Goal: Task Accomplishment & Management: Manage account settings

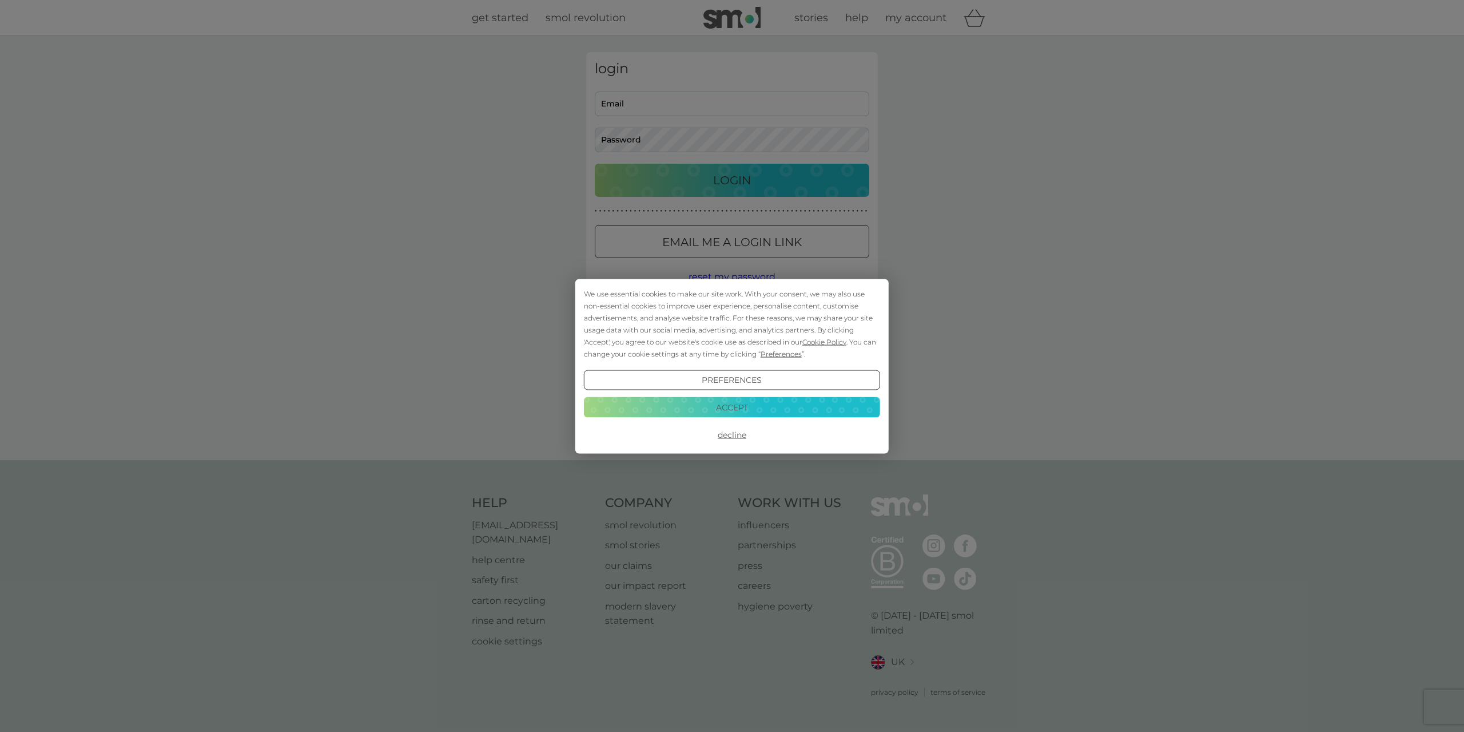
click at [786, 413] on div "Preferences Decline Accept" at bounding box center [732, 407] width 296 height 75
click at [783, 403] on button "Accept" at bounding box center [732, 407] width 296 height 21
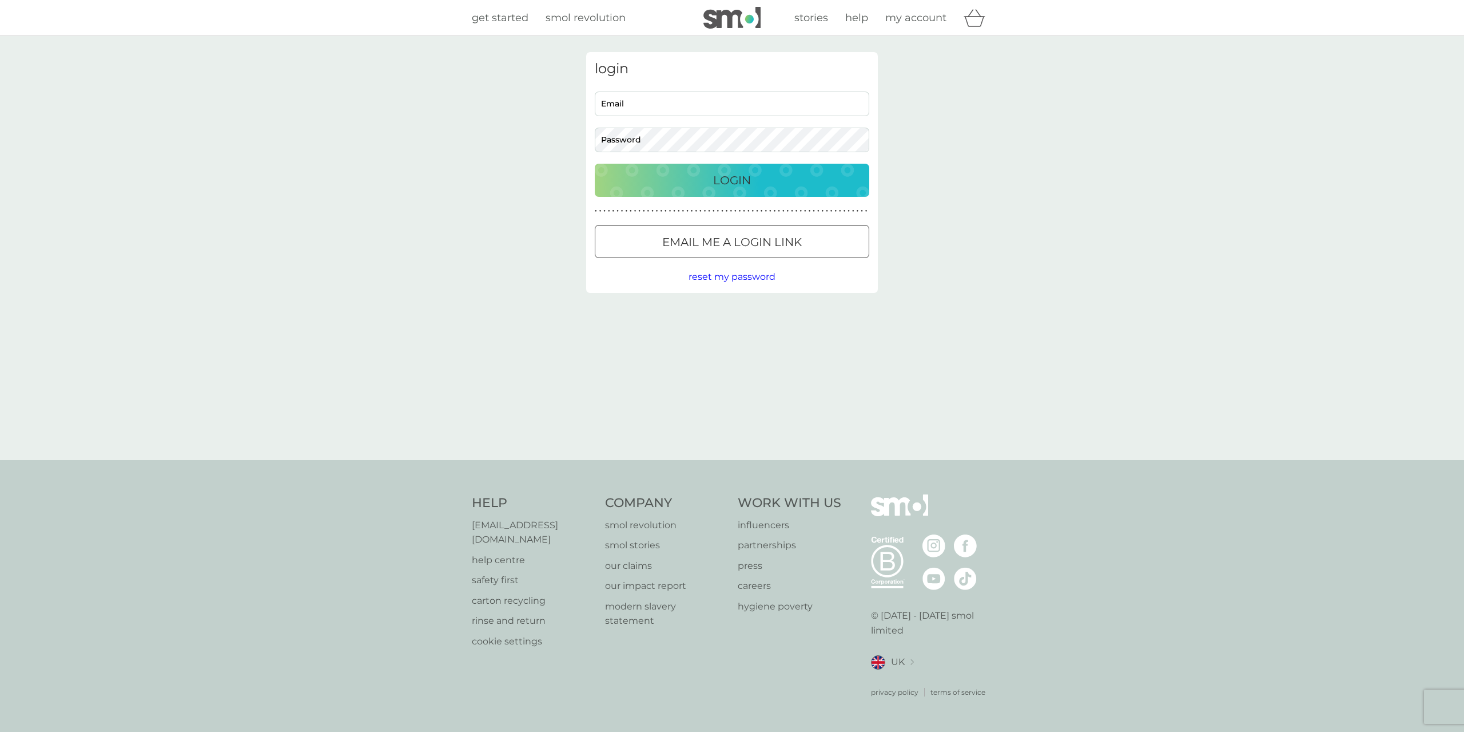
click at [747, 254] on button "Email me a login link" at bounding box center [732, 241] width 275 height 33
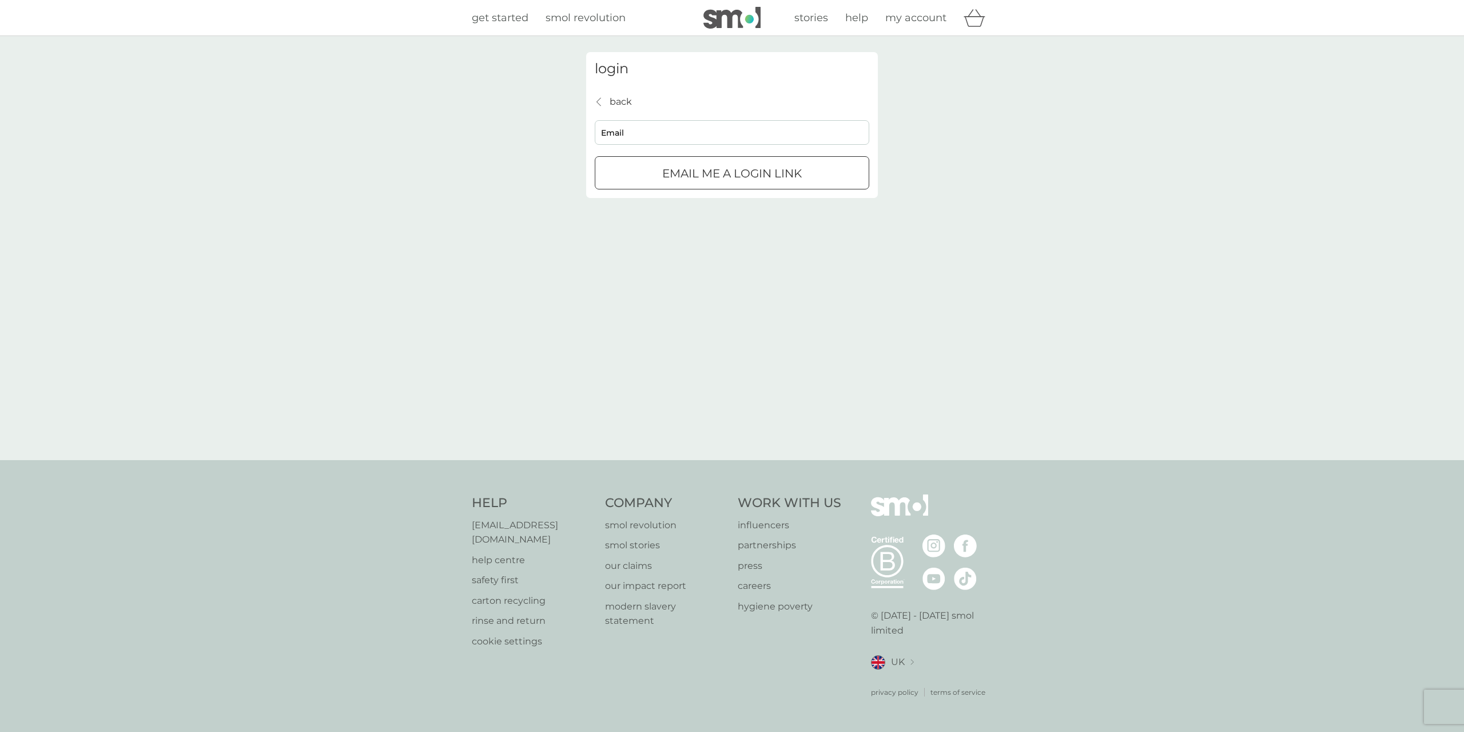
click at [621, 126] on input "Email" at bounding box center [732, 132] width 275 height 25
type input "neveclancey@gmail.com"
click at [748, 174] on div "submit" at bounding box center [732, 174] width 41 height 12
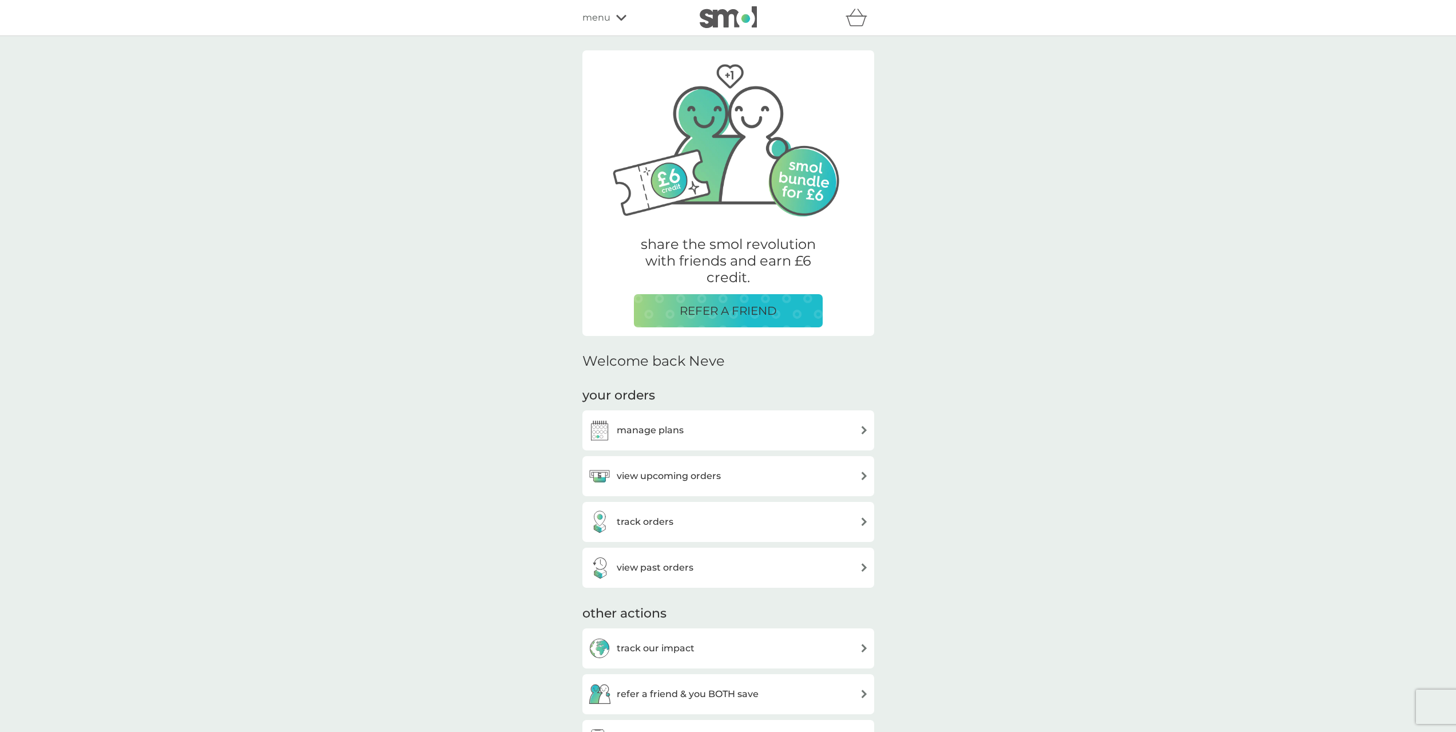
click at [715, 430] on div "manage plans" at bounding box center [728, 430] width 280 height 23
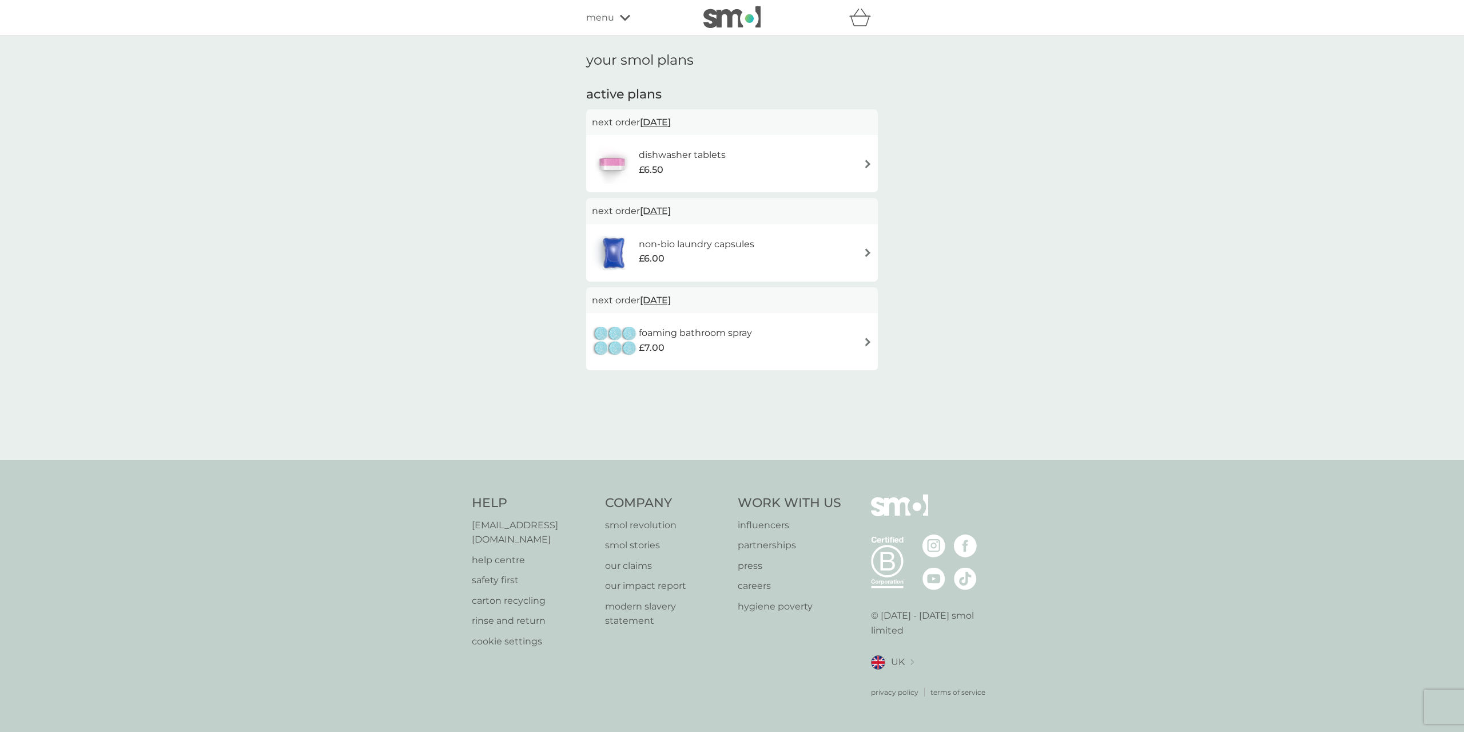
click at [781, 346] on div "foaming bathroom spray £7.00" at bounding box center [732, 341] width 280 height 40
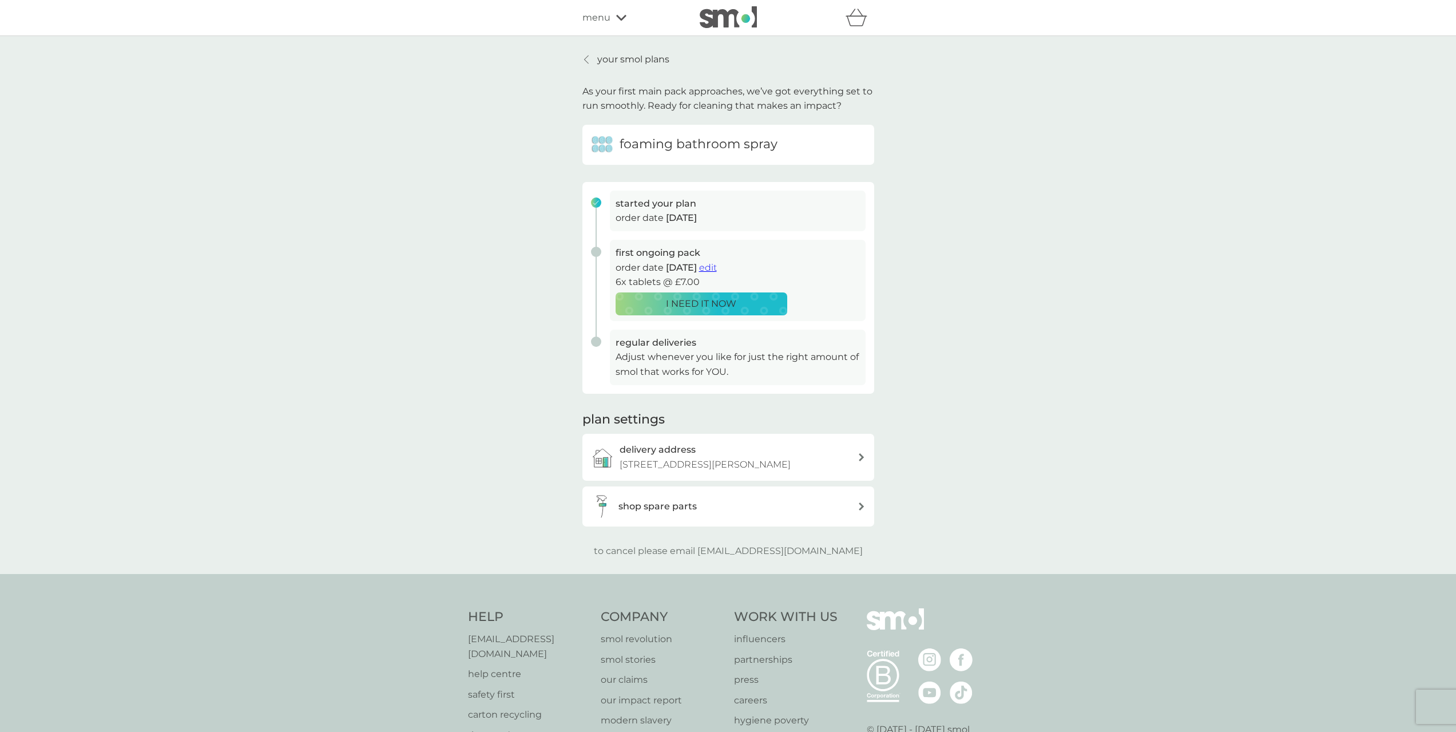
click at [717, 267] on span "edit" at bounding box center [708, 267] width 18 height 11
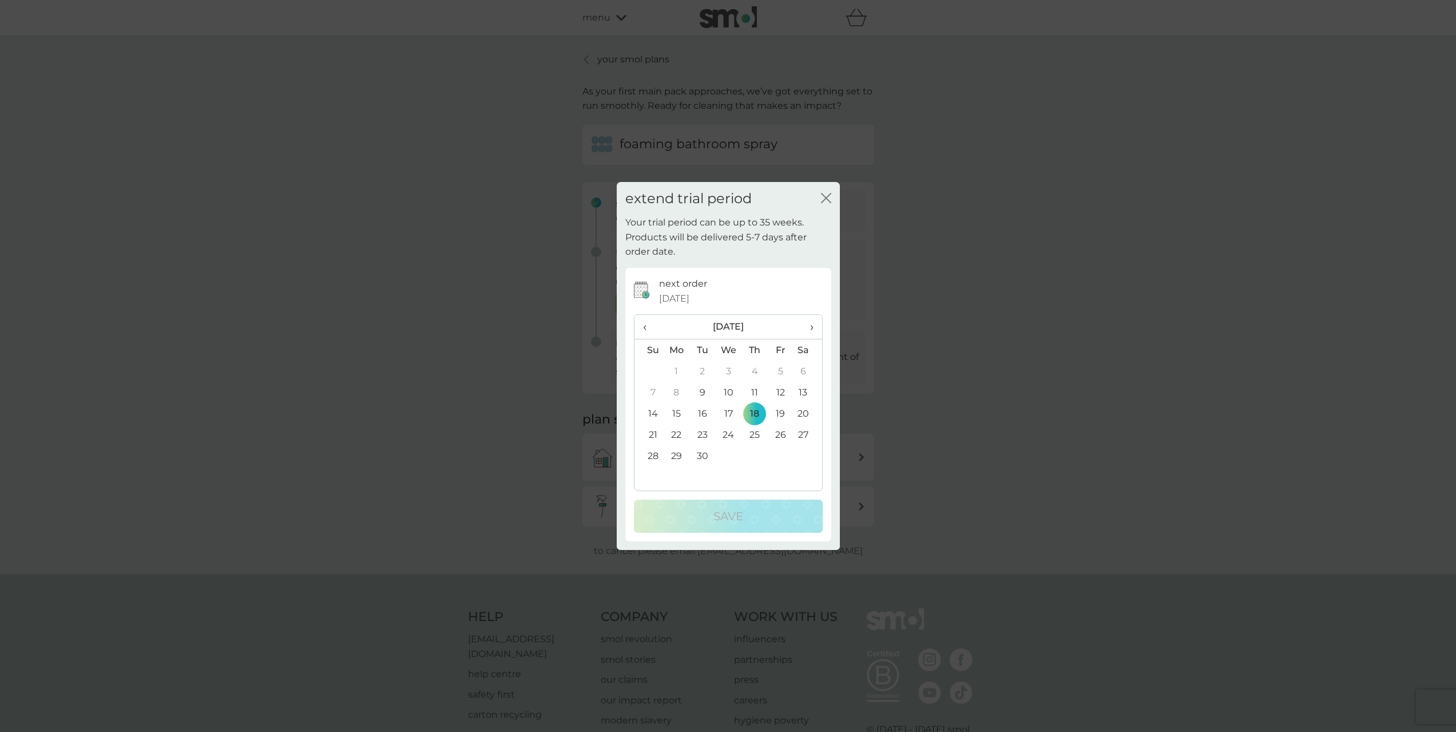
click at [811, 327] on span "›" at bounding box center [806, 327] width 11 height 24
click at [642, 324] on th "‹" at bounding box center [648, 327] width 29 height 25
click at [821, 198] on icon "close" at bounding box center [826, 198] width 10 height 10
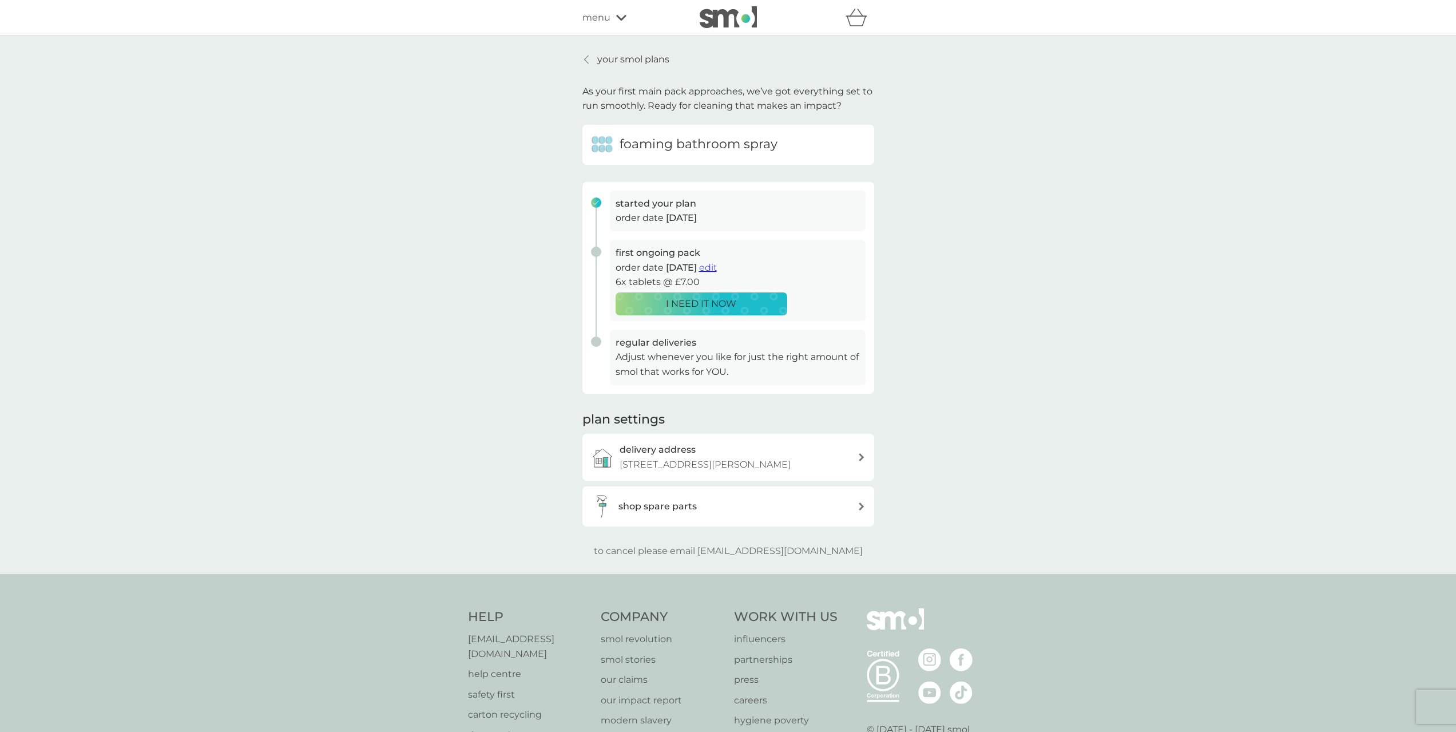
click at [598, 55] on p "your smol plans" at bounding box center [633, 59] width 72 height 15
click at [717, 267] on span "edit" at bounding box center [708, 267] width 18 height 11
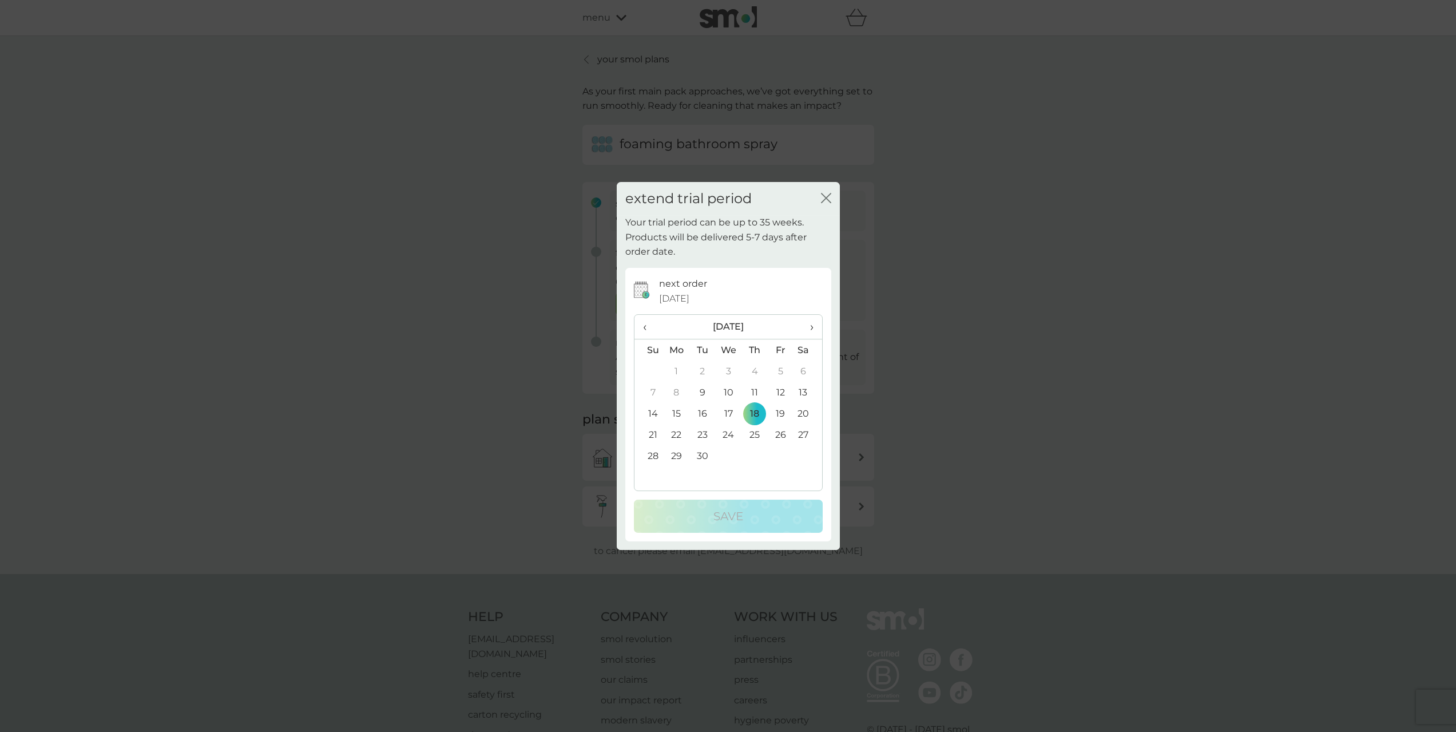
click at [812, 323] on span "›" at bounding box center [806, 327] width 11 height 24
click at [811, 323] on span "›" at bounding box center [806, 327] width 11 height 24
click at [756, 391] on td "6" at bounding box center [754, 392] width 26 height 21
click at [759, 509] on div "Save" at bounding box center [728, 516] width 166 height 18
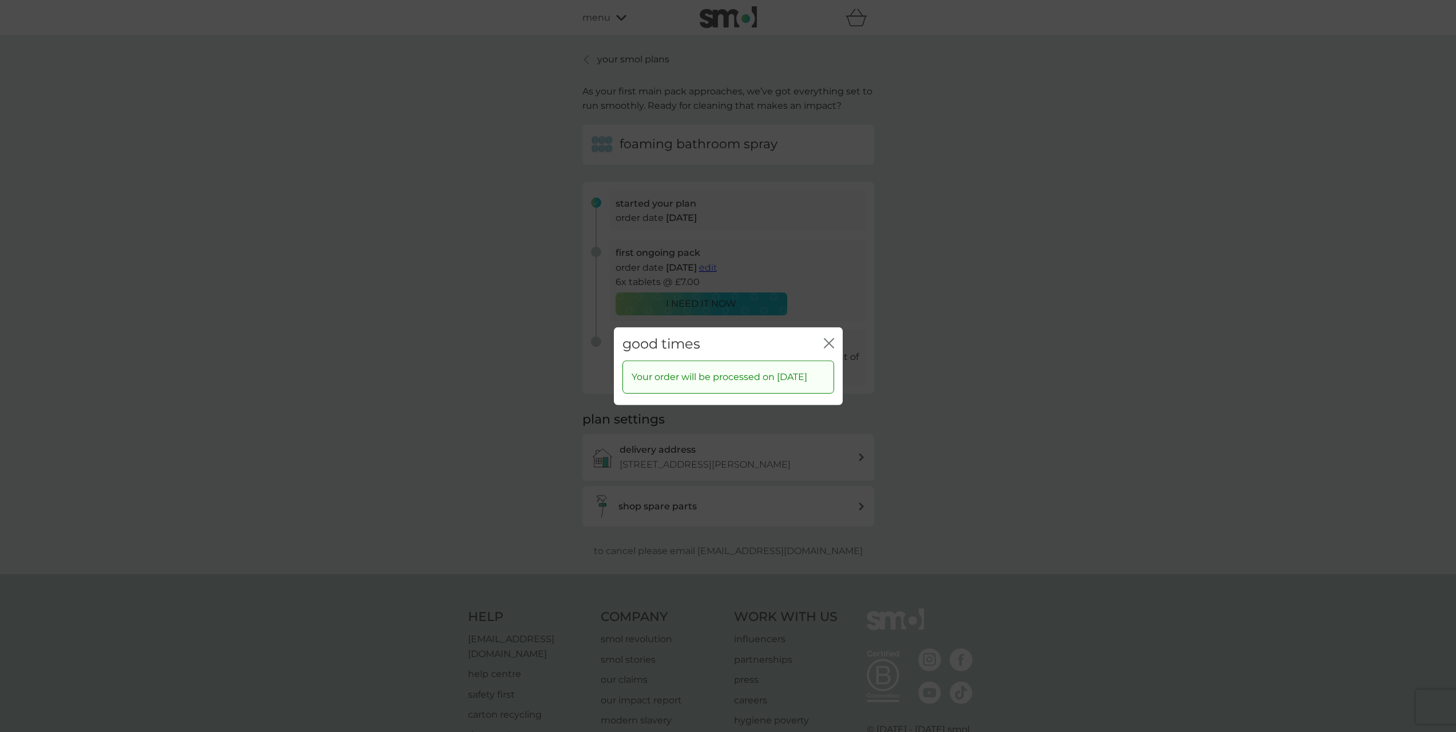
click at [828, 338] on icon "close" at bounding box center [829, 343] width 10 height 10
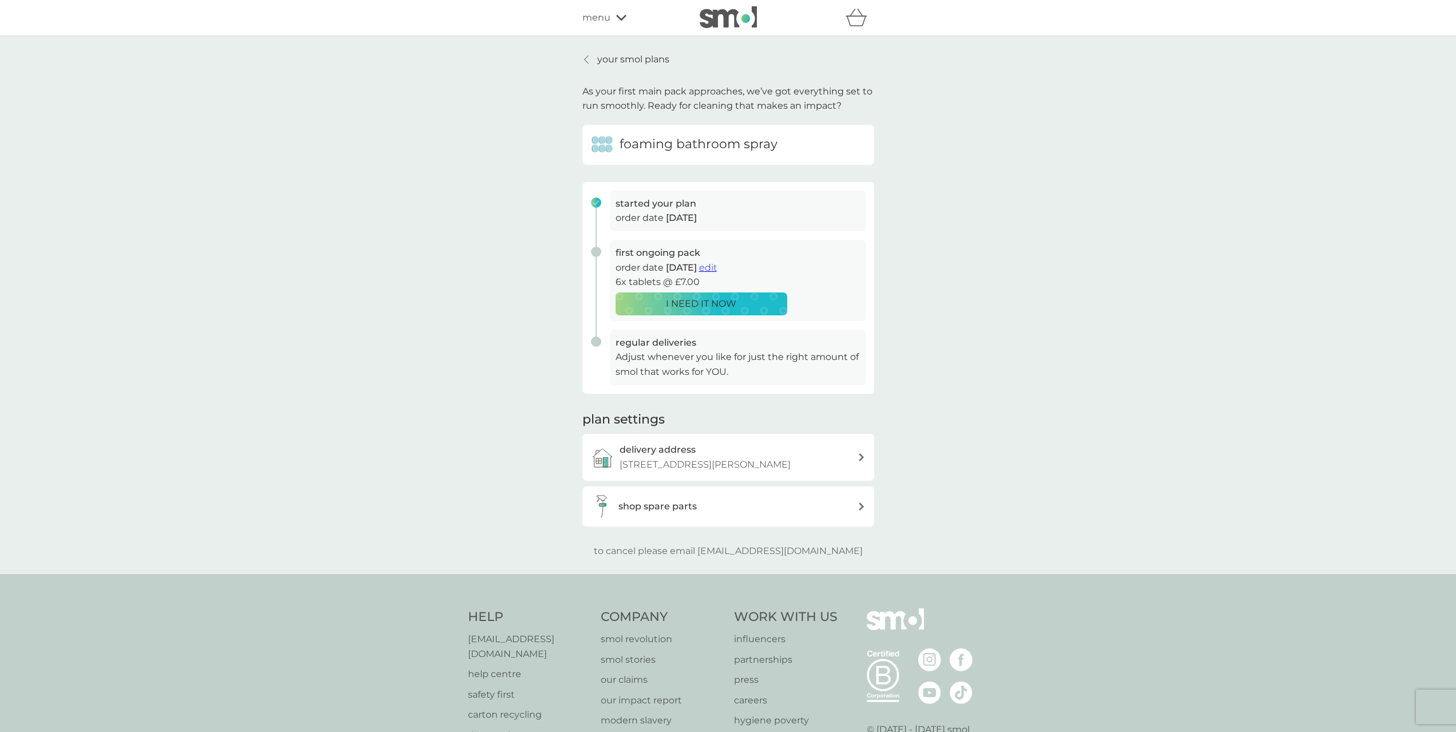
click at [724, 503] on div "shop spare parts" at bounding box center [737, 506] width 239 height 15
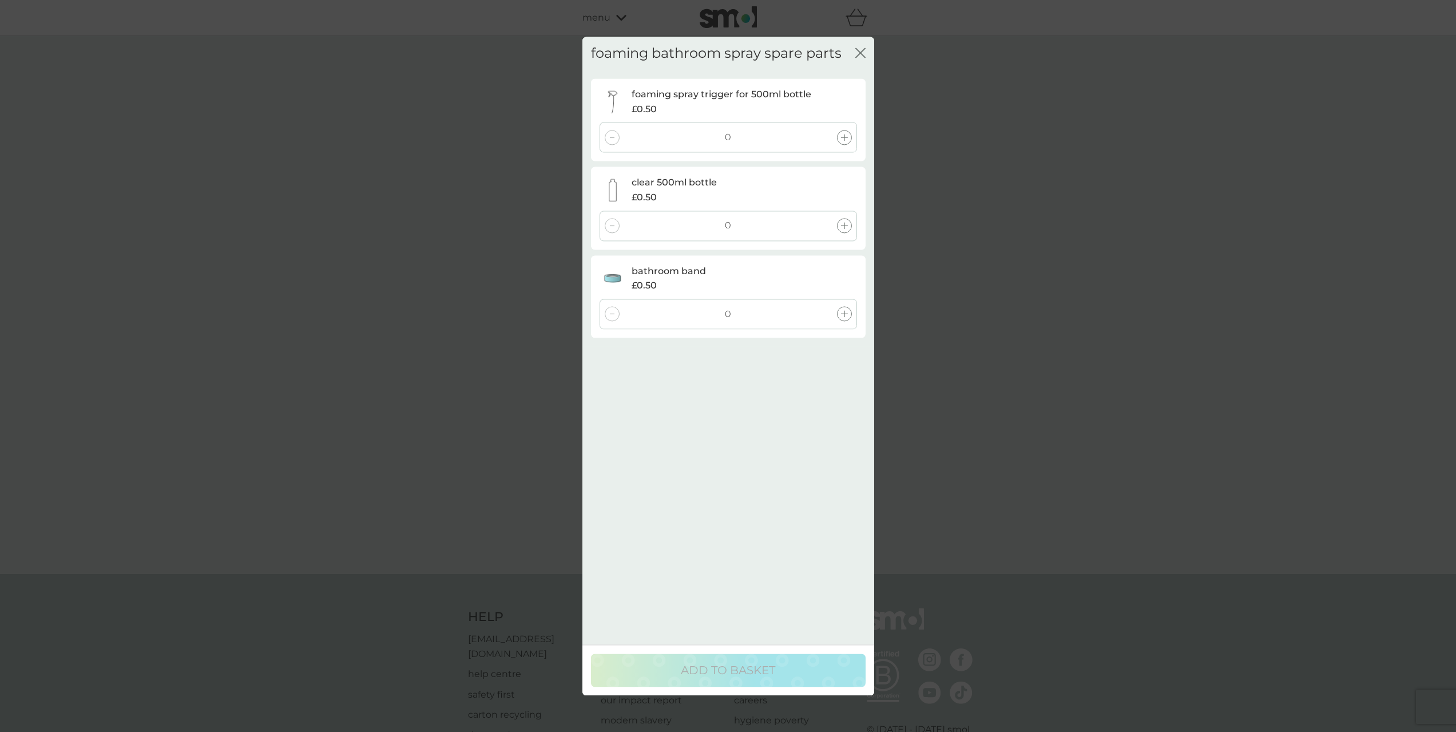
click at [857, 49] on icon "close" at bounding box center [860, 52] width 10 height 10
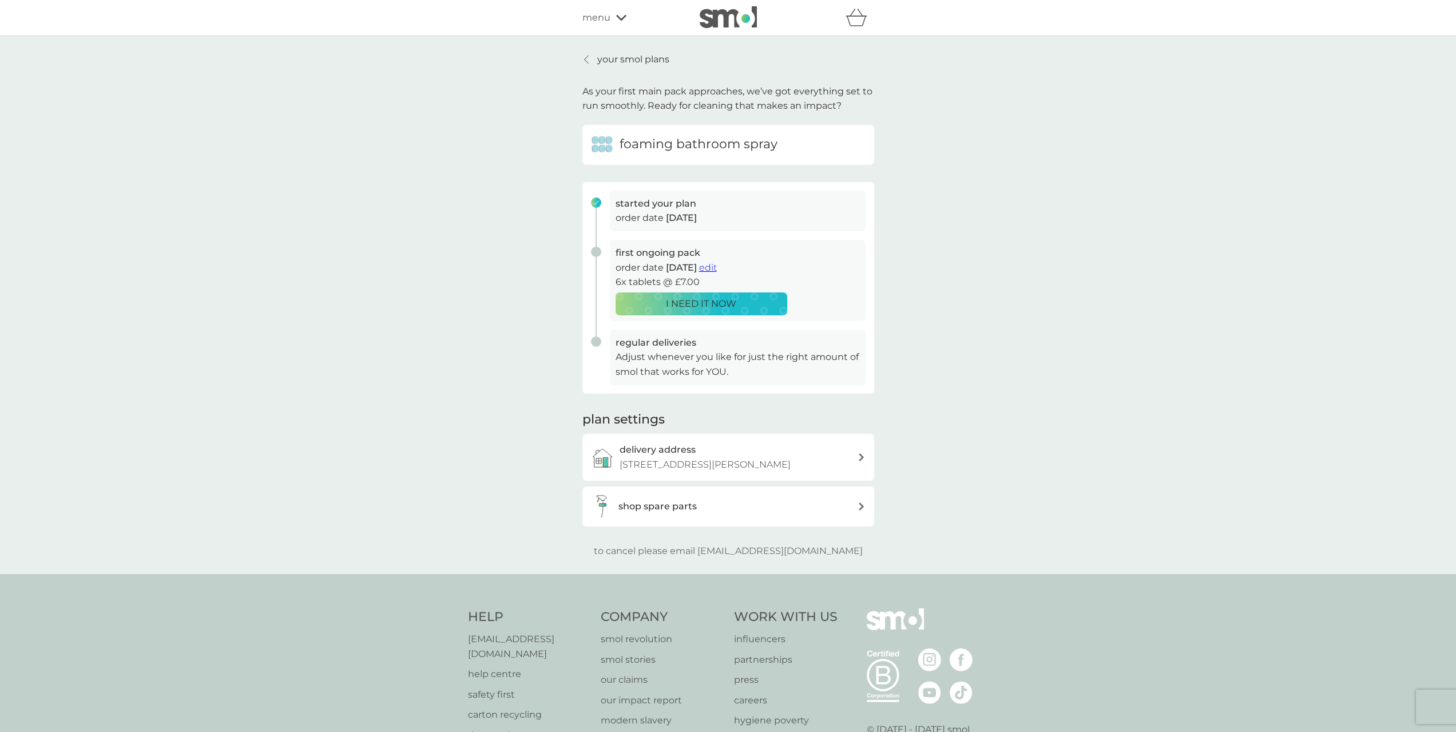
click at [596, 59] on link "your smol plans" at bounding box center [625, 59] width 87 height 15
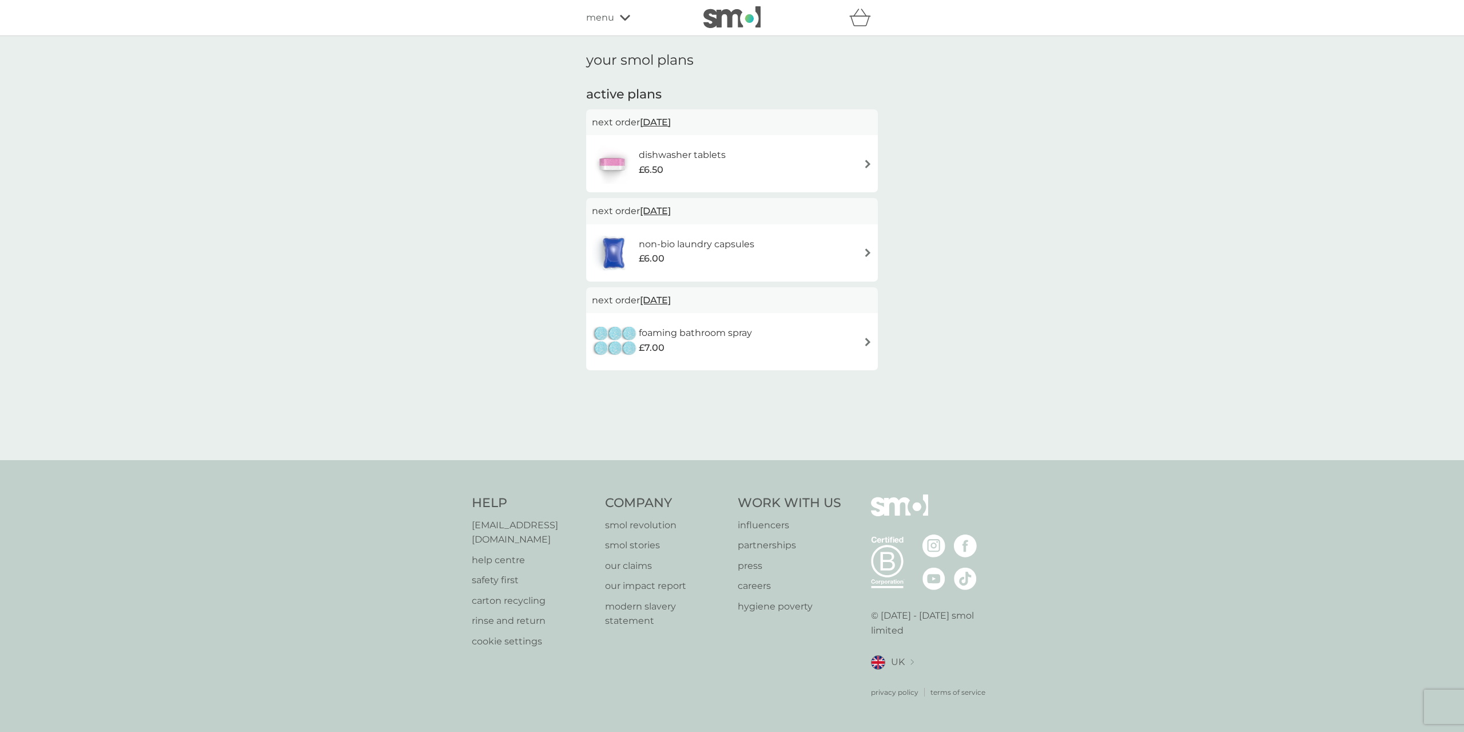
click at [709, 248] on h6 "non-bio laundry capsules" at bounding box center [697, 244] width 116 height 15
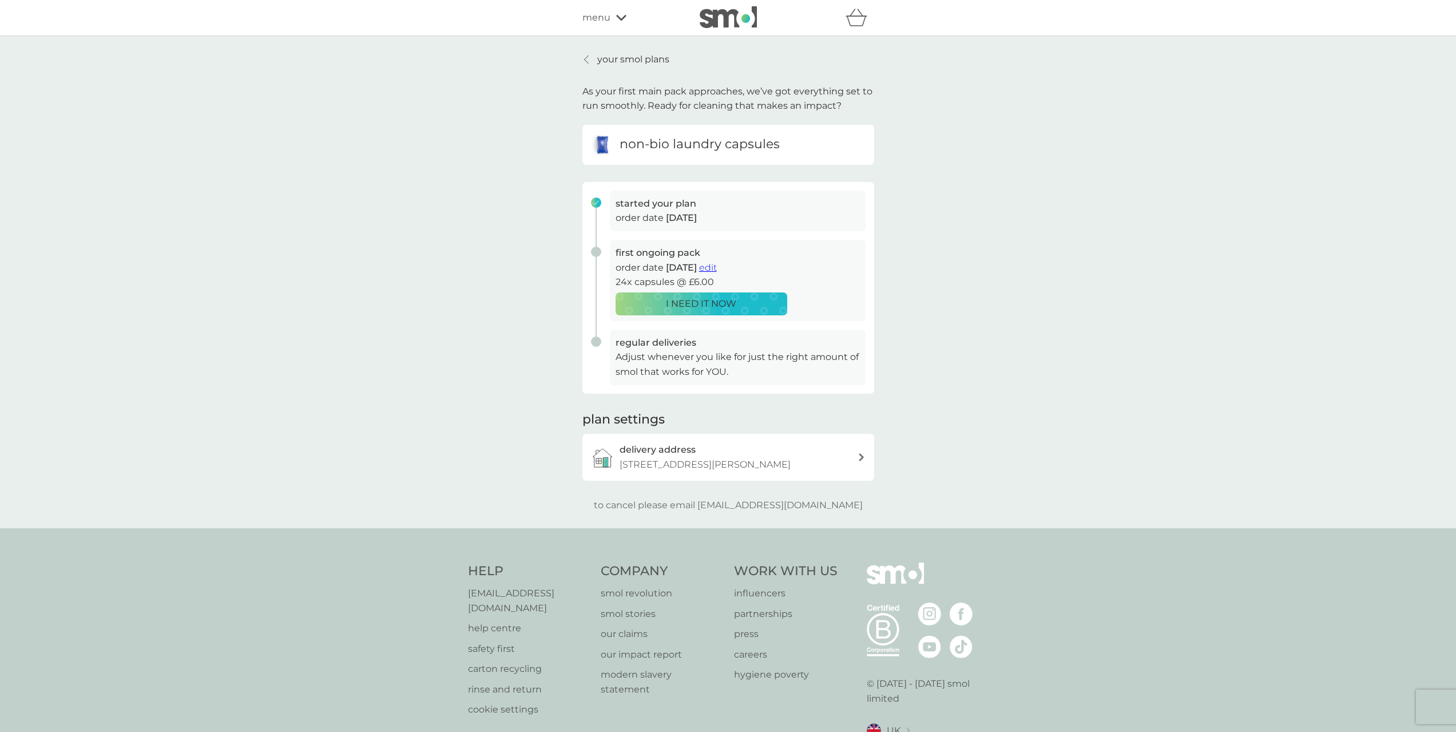
click at [717, 267] on span "edit" at bounding box center [708, 267] width 18 height 11
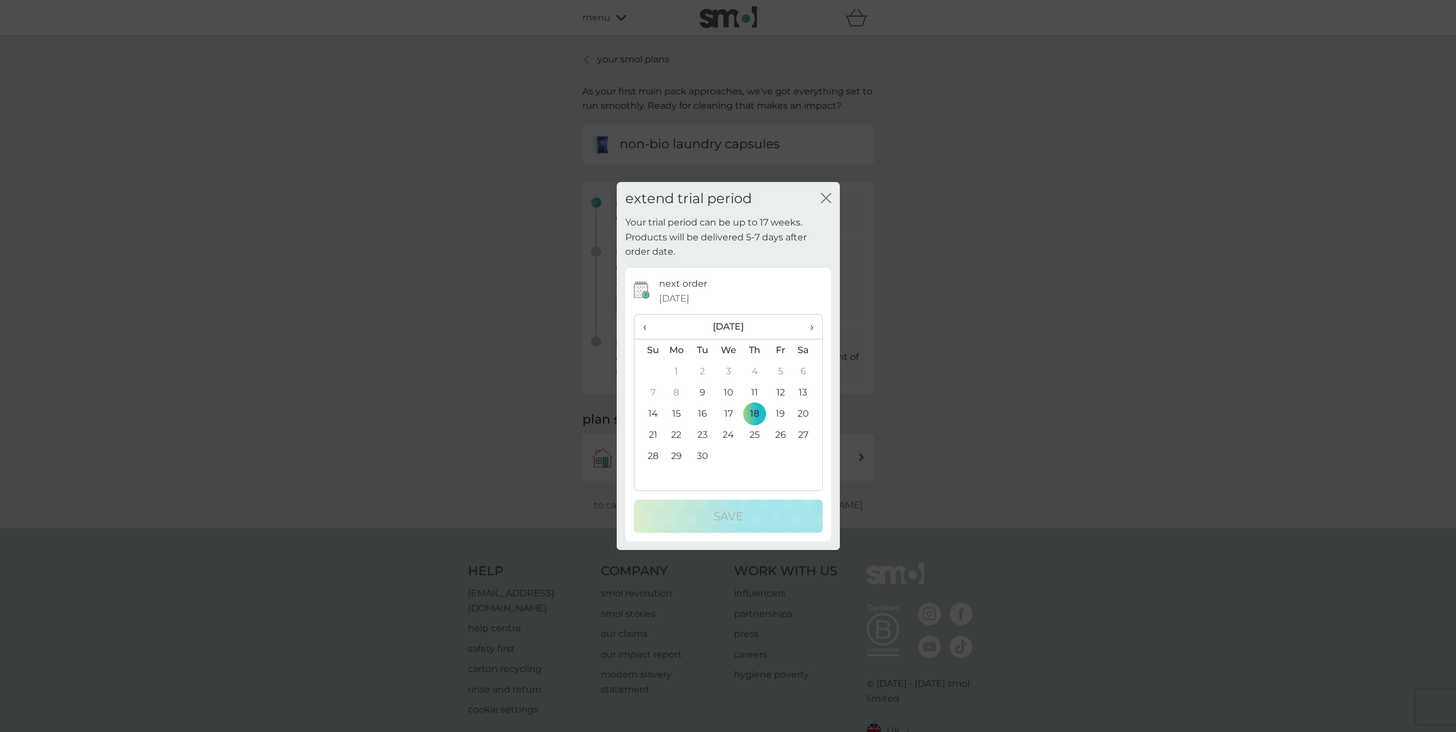
click at [810, 327] on span "›" at bounding box center [806, 327] width 11 height 24
click at [752, 396] on td "6" at bounding box center [754, 392] width 26 height 21
drag, startPoint x: 743, startPoint y: 511, endPoint x: 737, endPoint y: 508, distance: 6.2
click at [741, 511] on p "Save" at bounding box center [728, 516] width 30 height 18
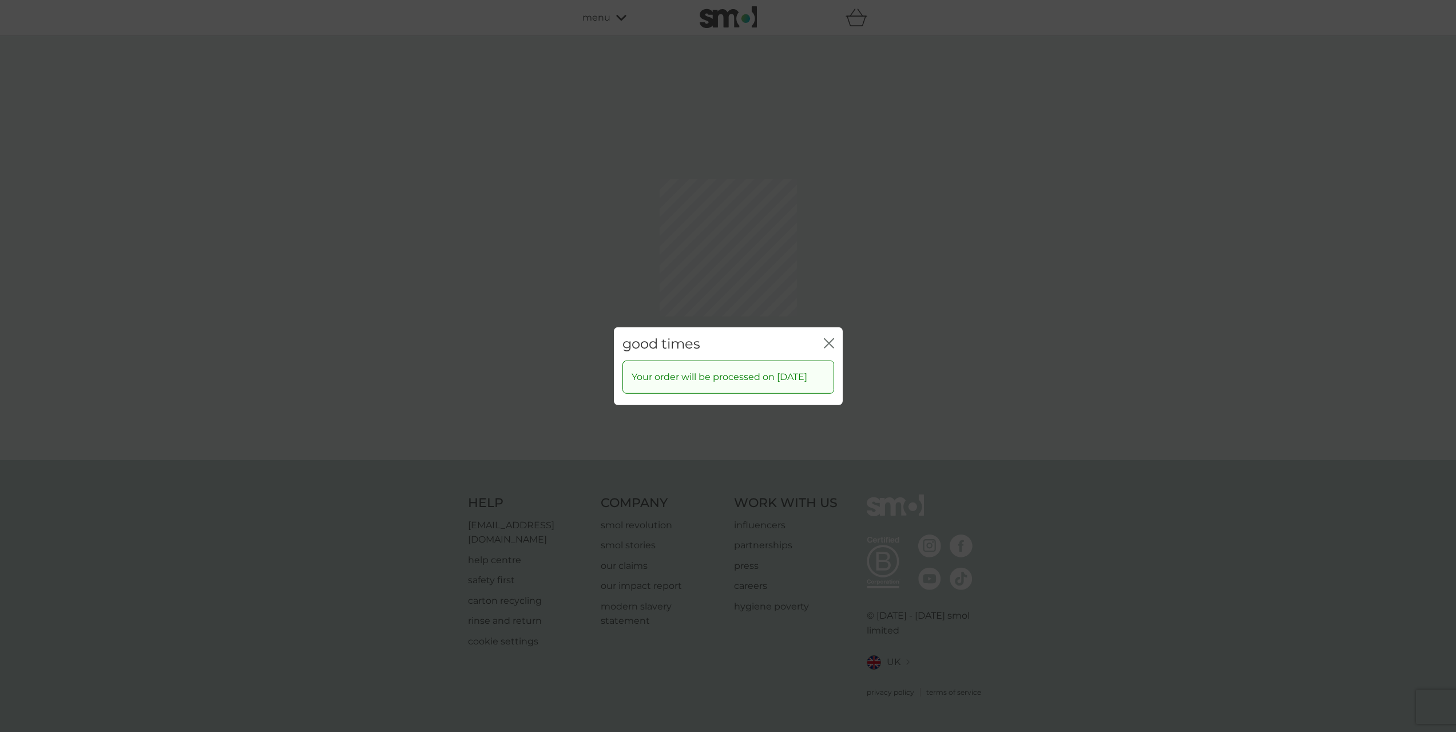
click at [829, 338] on icon "close" at bounding box center [831, 342] width 5 height 9
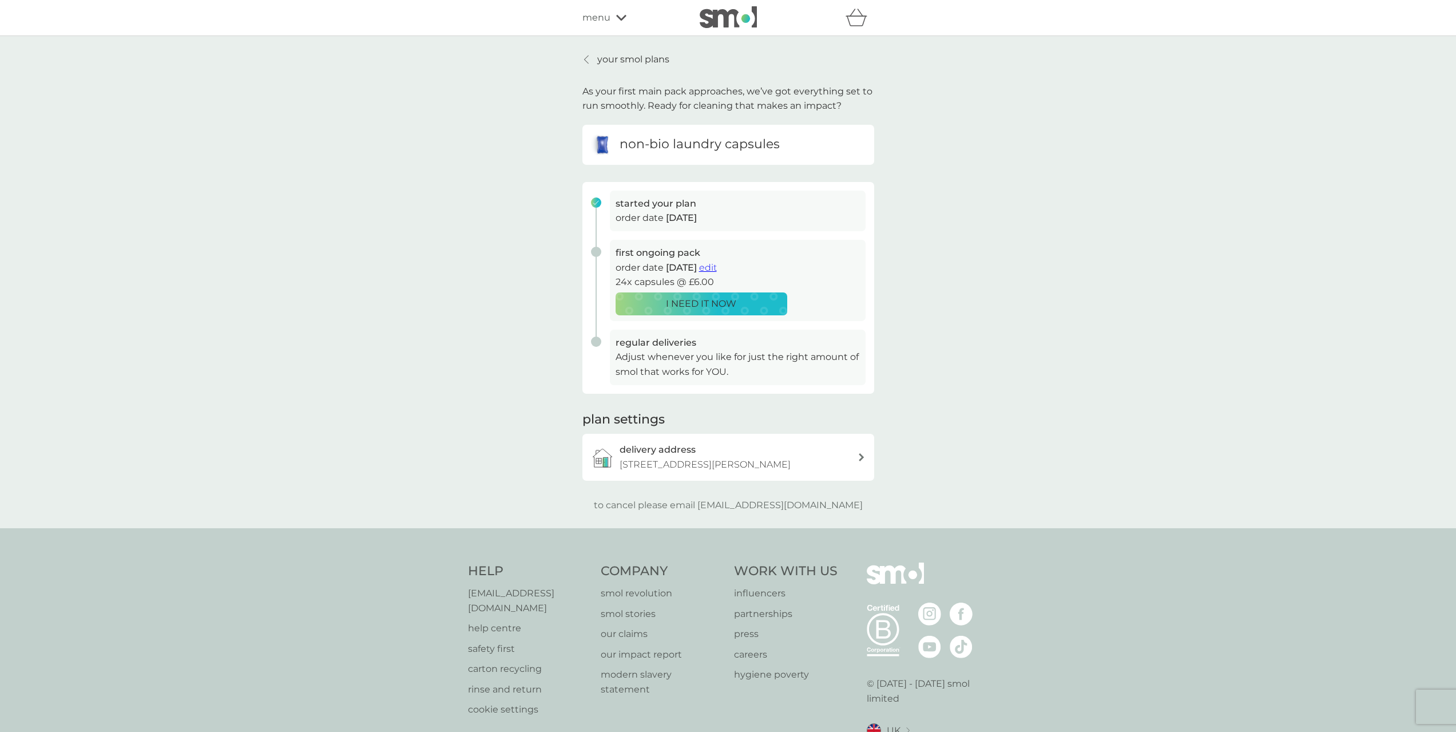
click at [596, 61] on link "your smol plans" at bounding box center [625, 59] width 87 height 15
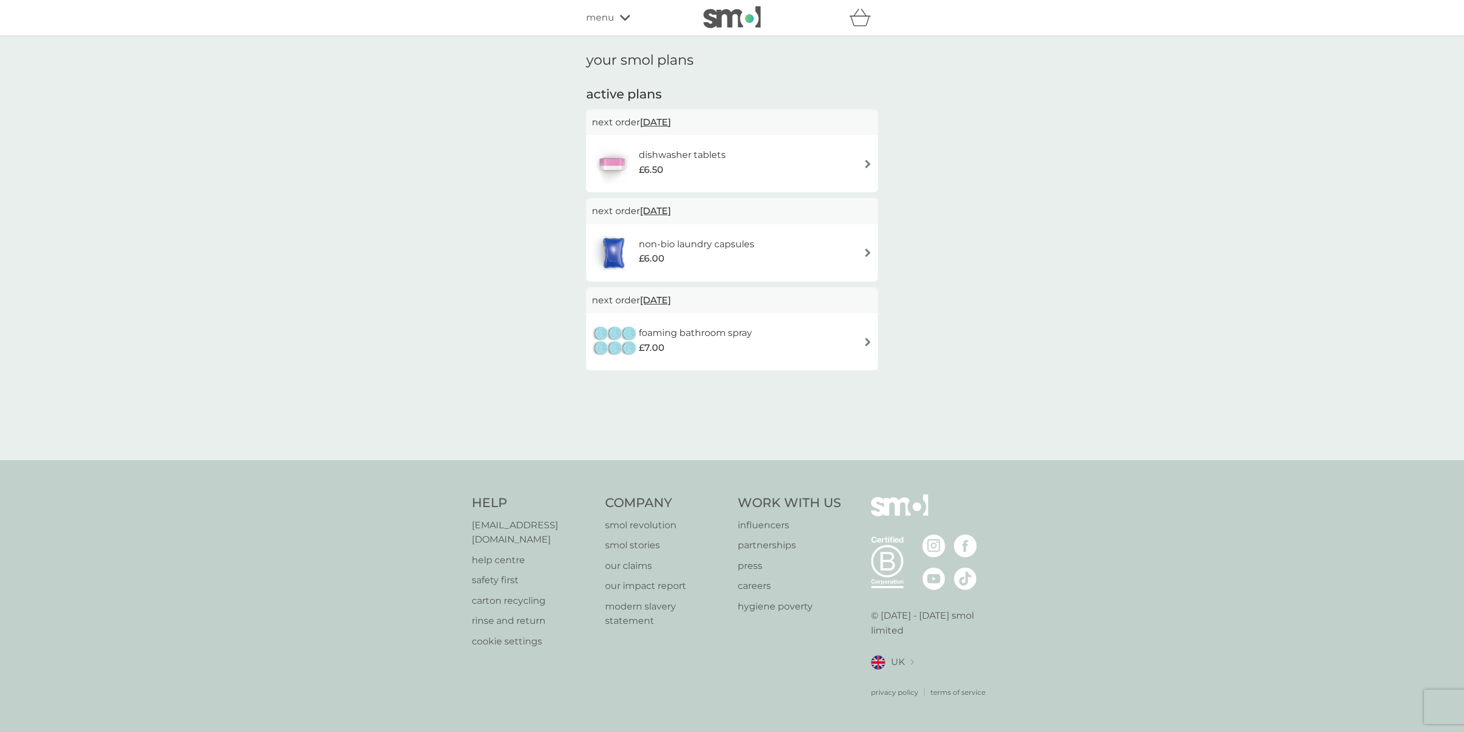
click at [721, 162] on h6 "dishwasher tablets" at bounding box center [682, 155] width 87 height 15
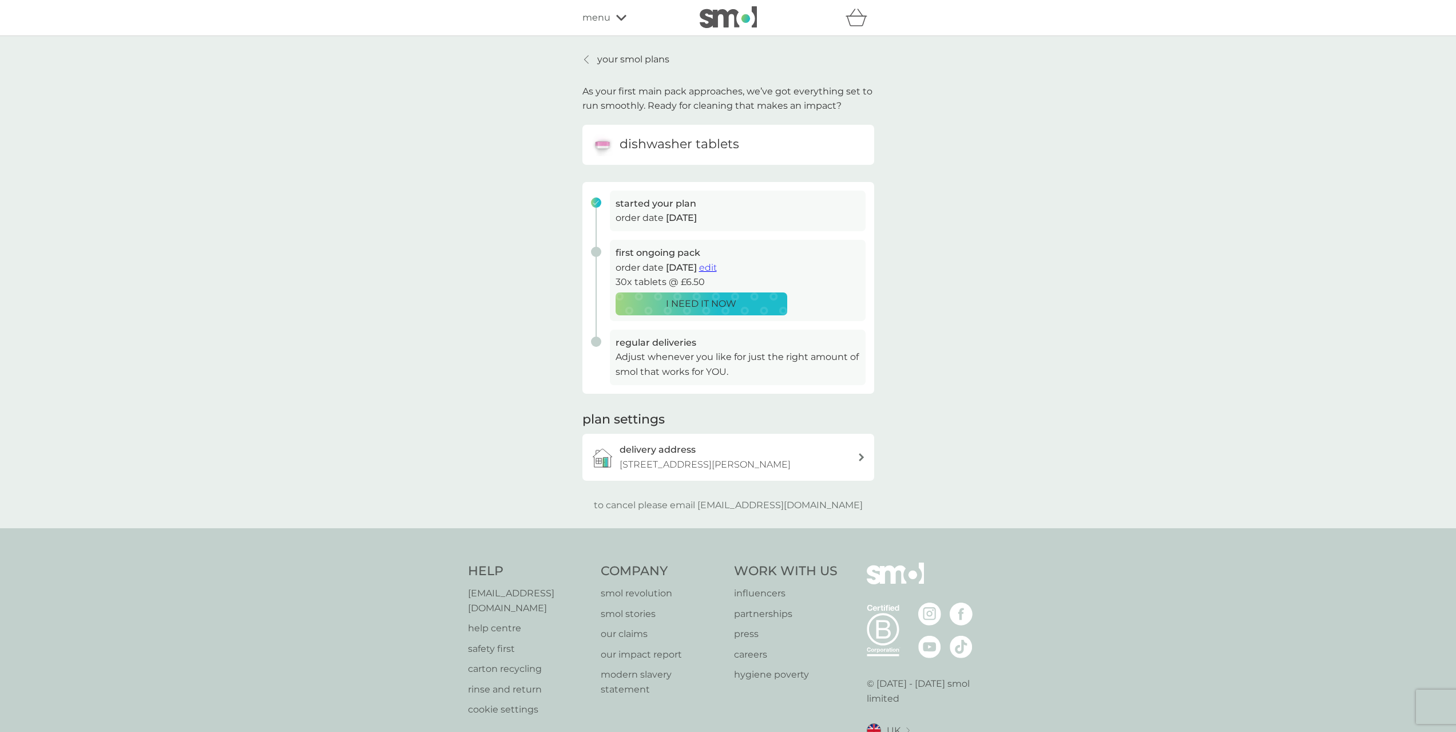
click at [717, 269] on span "edit" at bounding box center [708, 267] width 18 height 11
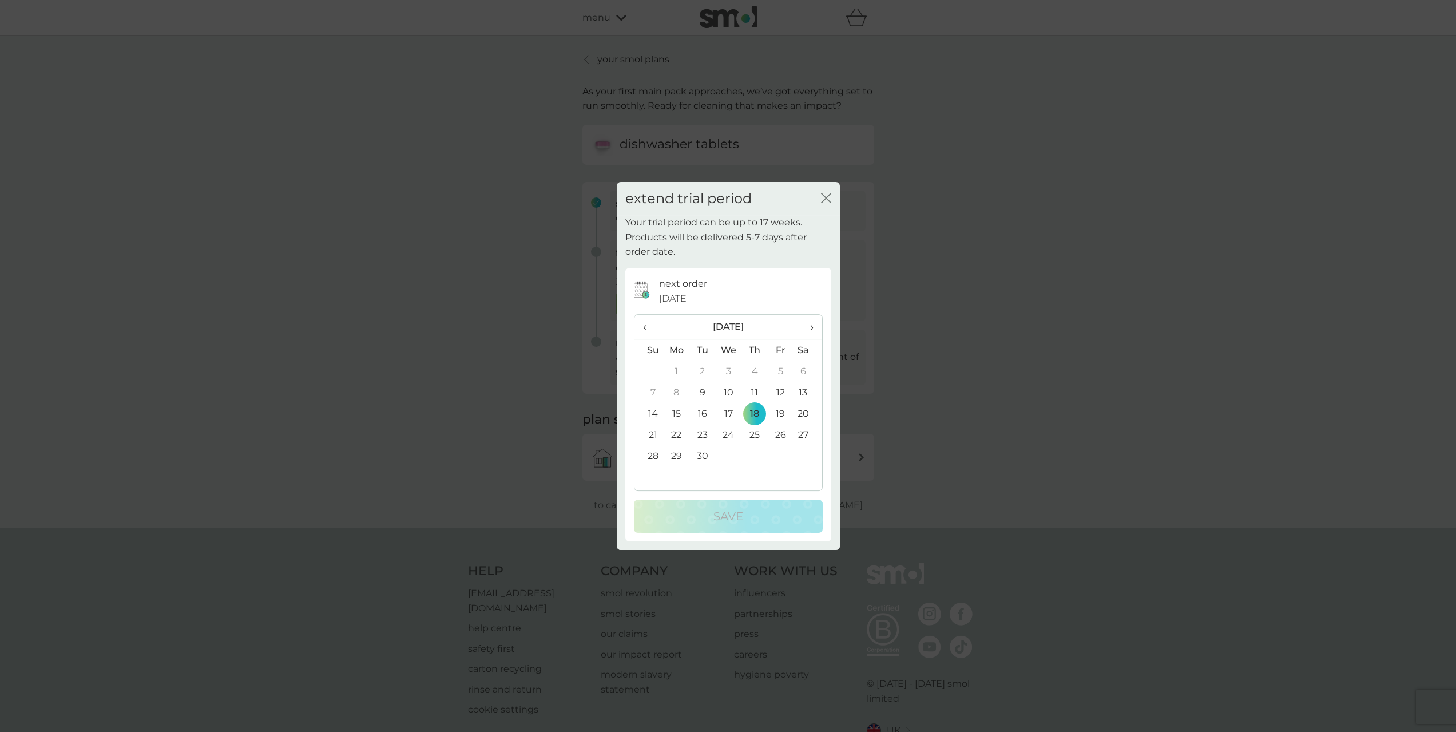
click at [815, 328] on th "›" at bounding box center [807, 327] width 29 height 25
drag, startPoint x: 755, startPoint y: 390, endPoint x: 749, endPoint y: 466, distance: 75.8
click at [755, 391] on td "6" at bounding box center [754, 392] width 26 height 21
click at [747, 514] on div "Save" at bounding box center [728, 516] width 166 height 18
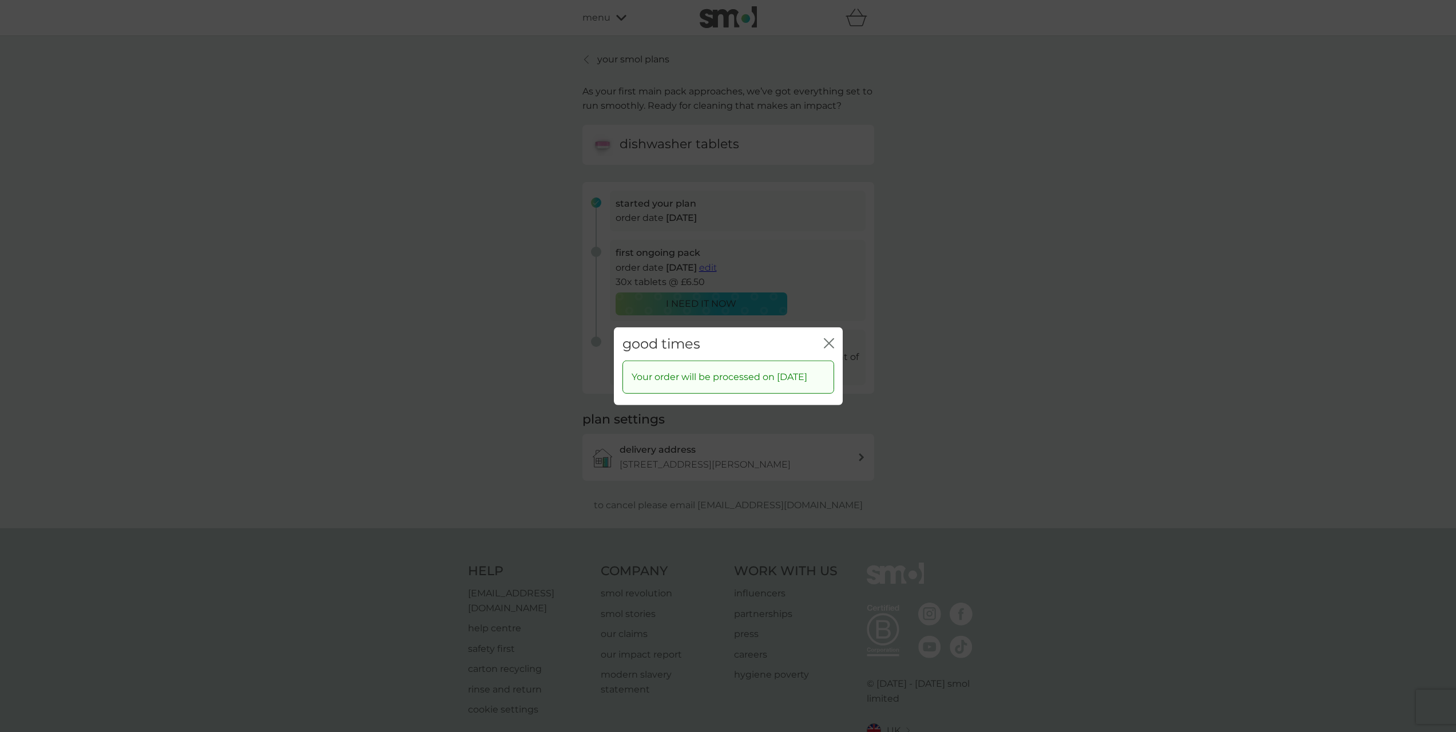
click at [832, 338] on icon "close" at bounding box center [829, 343] width 10 height 10
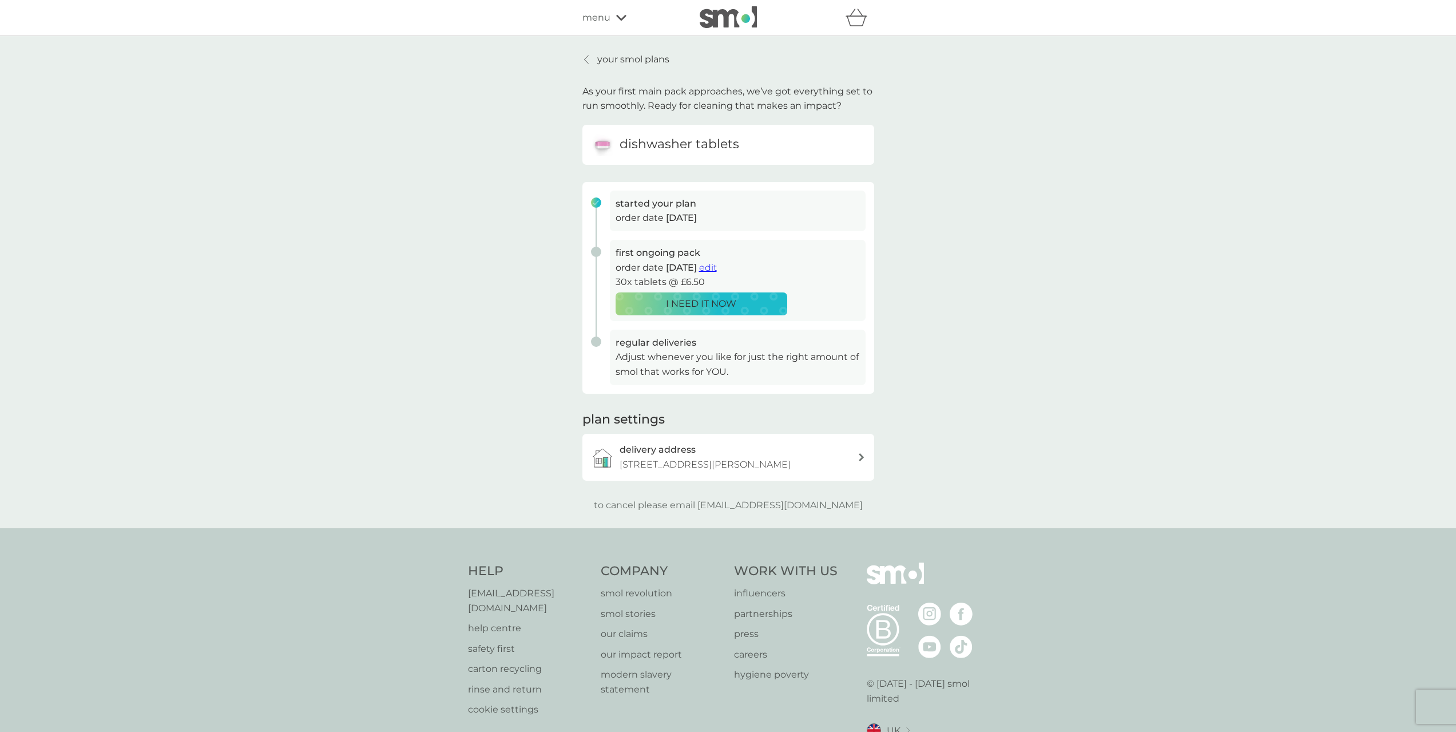
click at [741, 18] on img at bounding box center [728, 17] width 57 height 22
